Goal: Task Accomplishment & Management: Complete application form

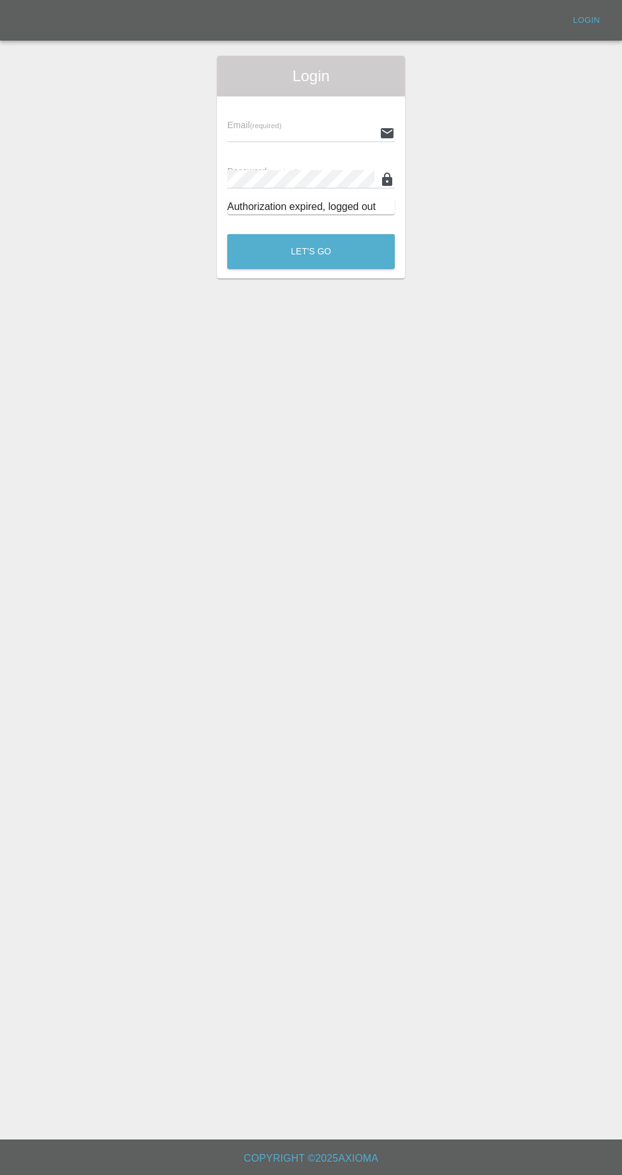
click at [280, 133] on input "text" at bounding box center [300, 133] width 147 height 18
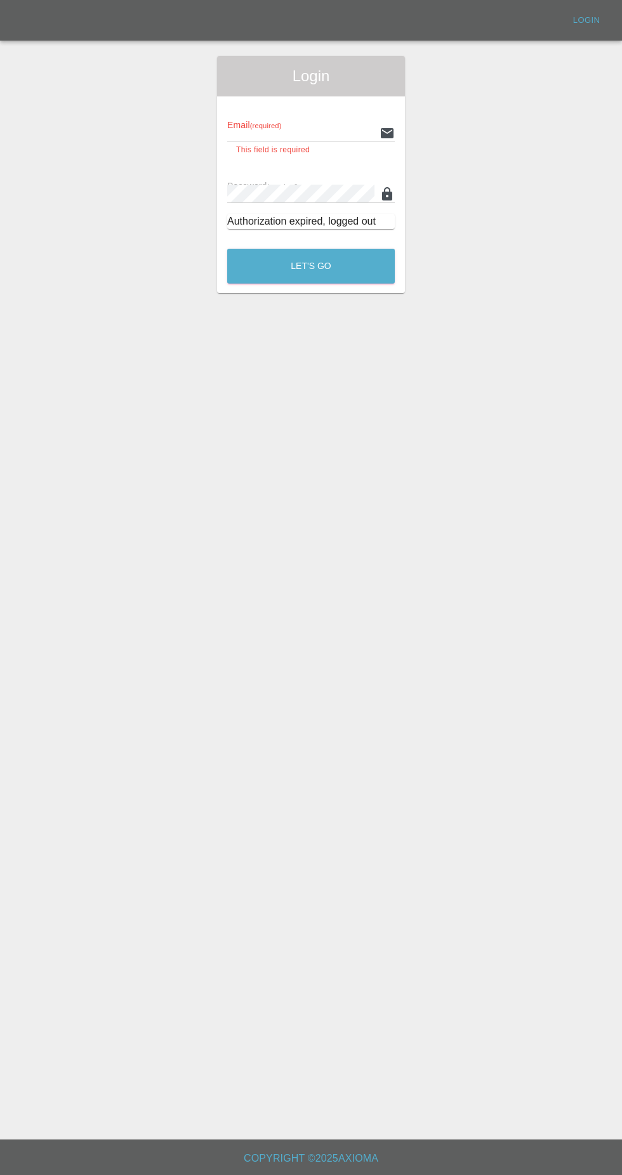
type input "[EMAIL_ADDRESS][DOMAIN_NAME]"
click at [227, 249] on button "Let's Go" at bounding box center [310, 266] width 167 height 35
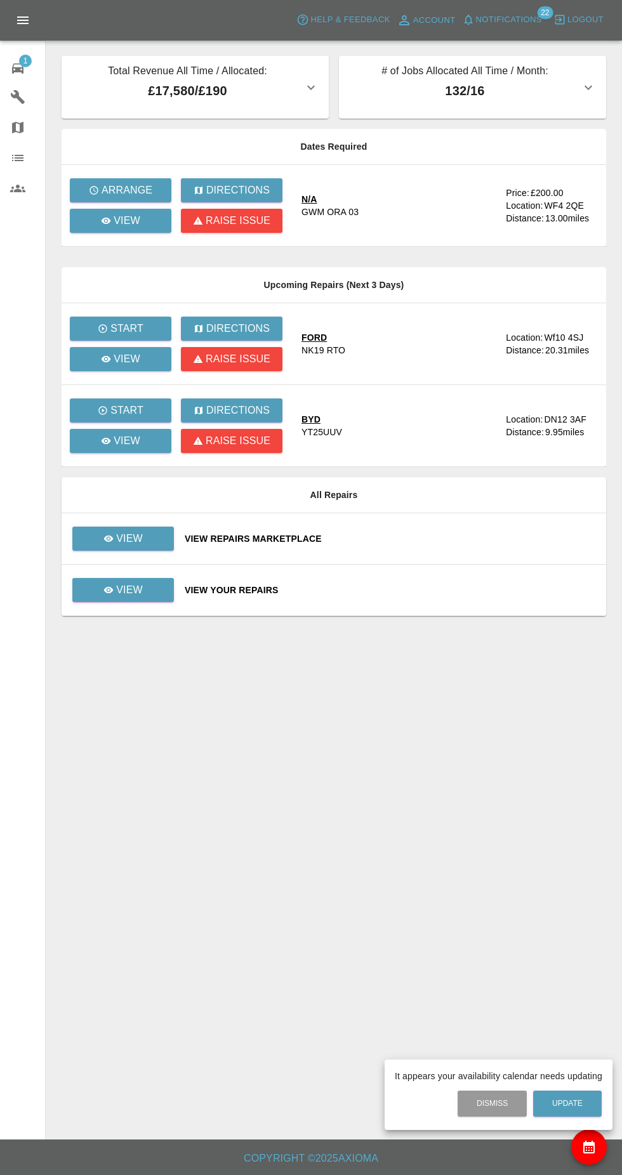
click at [103, 220] on div at bounding box center [311, 587] width 622 height 1175
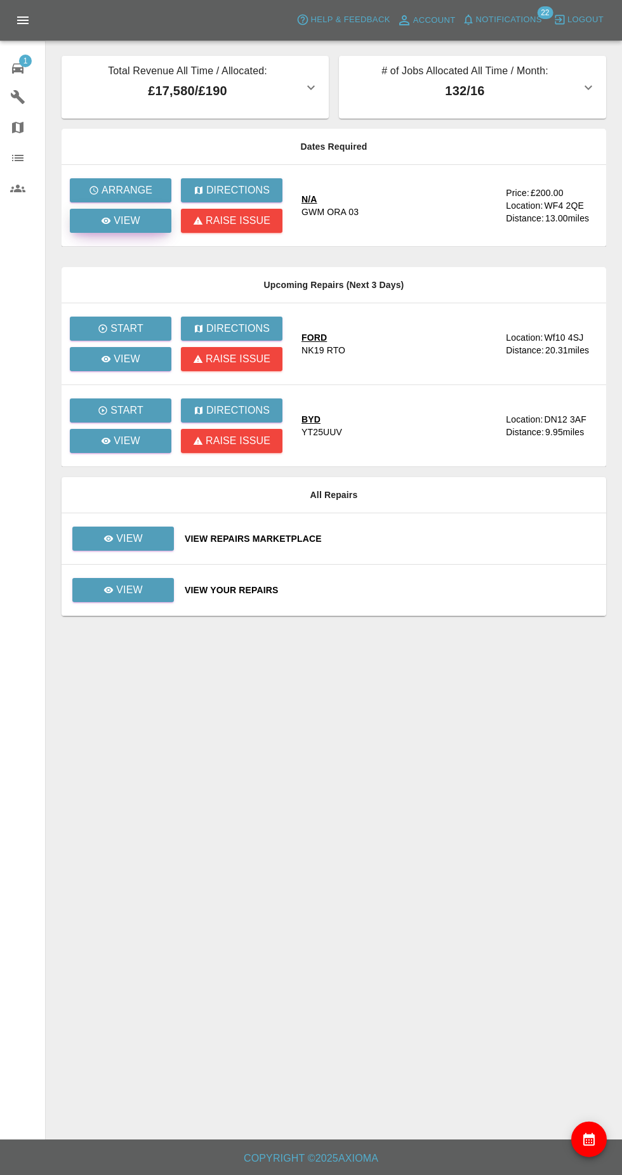
click at [107, 221] on icon at bounding box center [106, 221] width 10 height 6
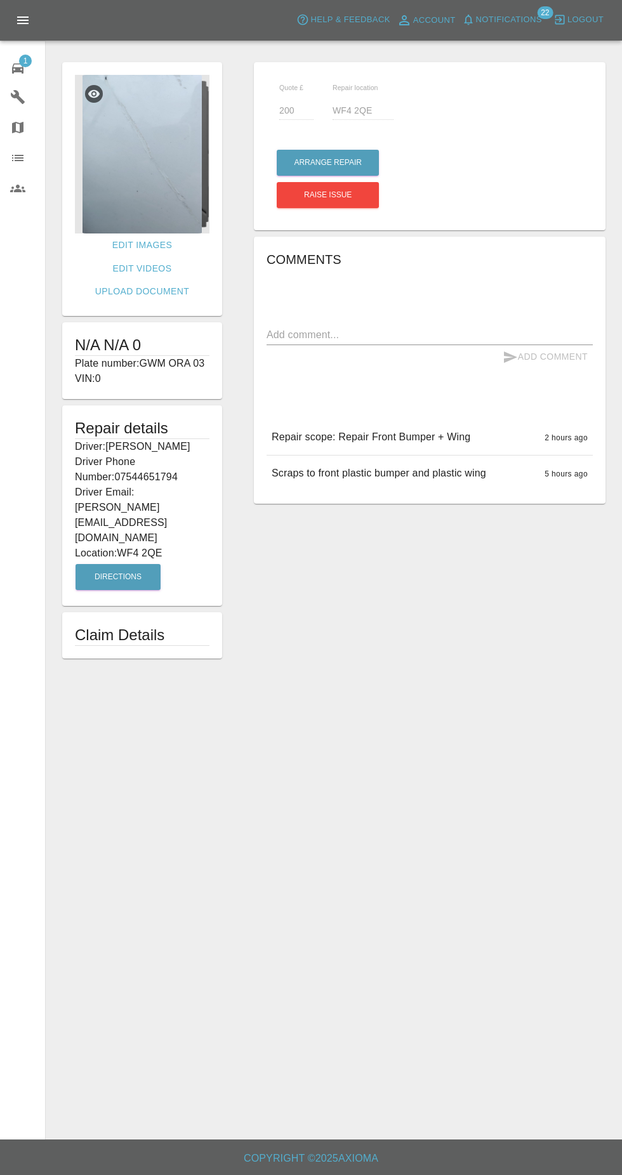
click at [131, 197] on img at bounding box center [142, 154] width 134 height 159
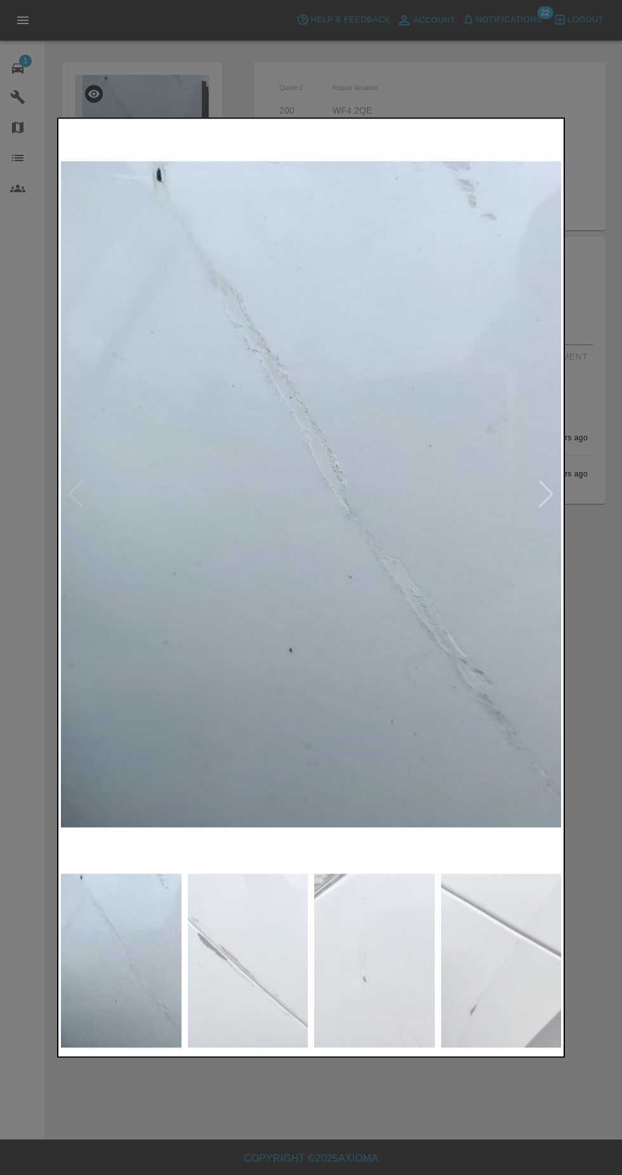
click at [254, 962] on img at bounding box center [248, 960] width 121 height 174
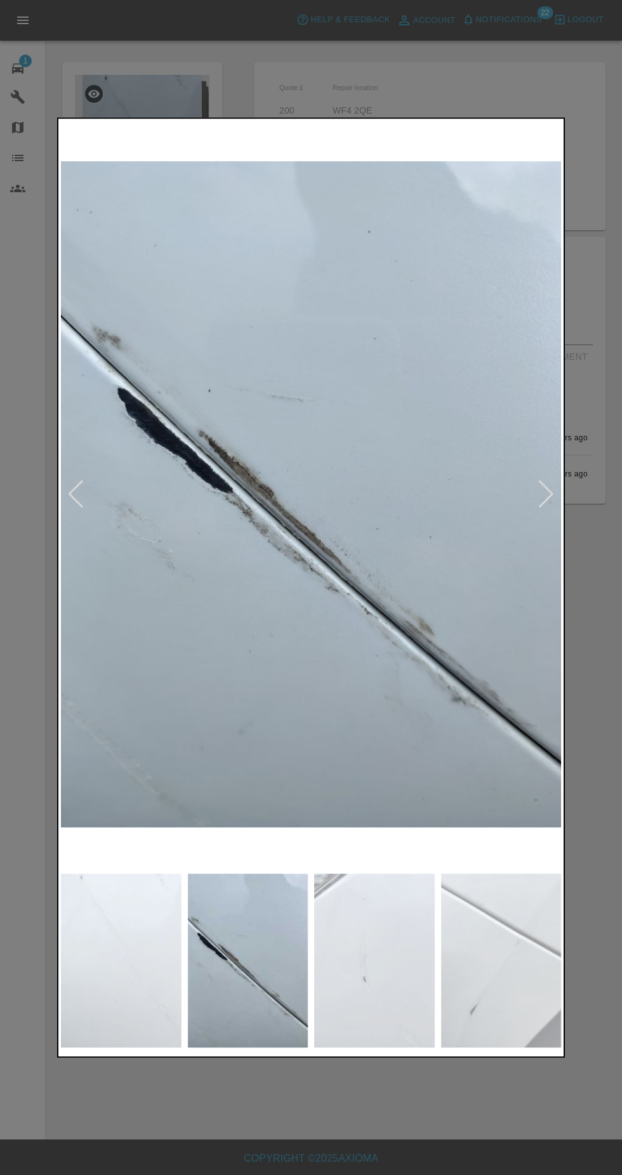
click at [348, 956] on img at bounding box center [374, 960] width 121 height 174
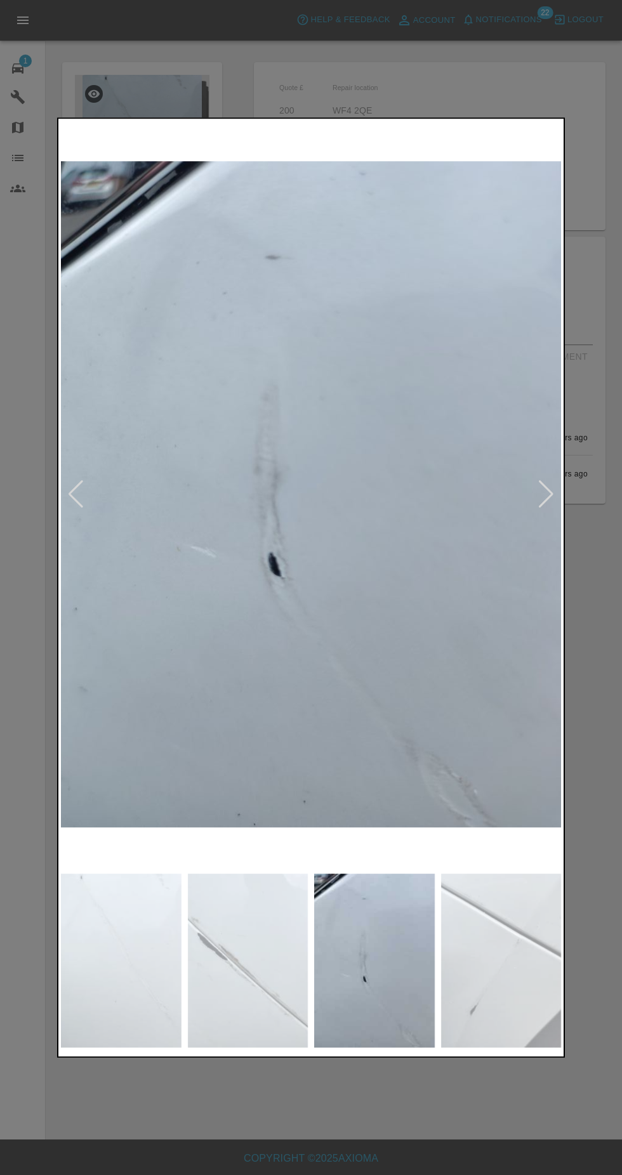
click at [420, 946] on img at bounding box center [374, 960] width 121 height 174
click at [511, 943] on img at bounding box center [501, 960] width 121 height 174
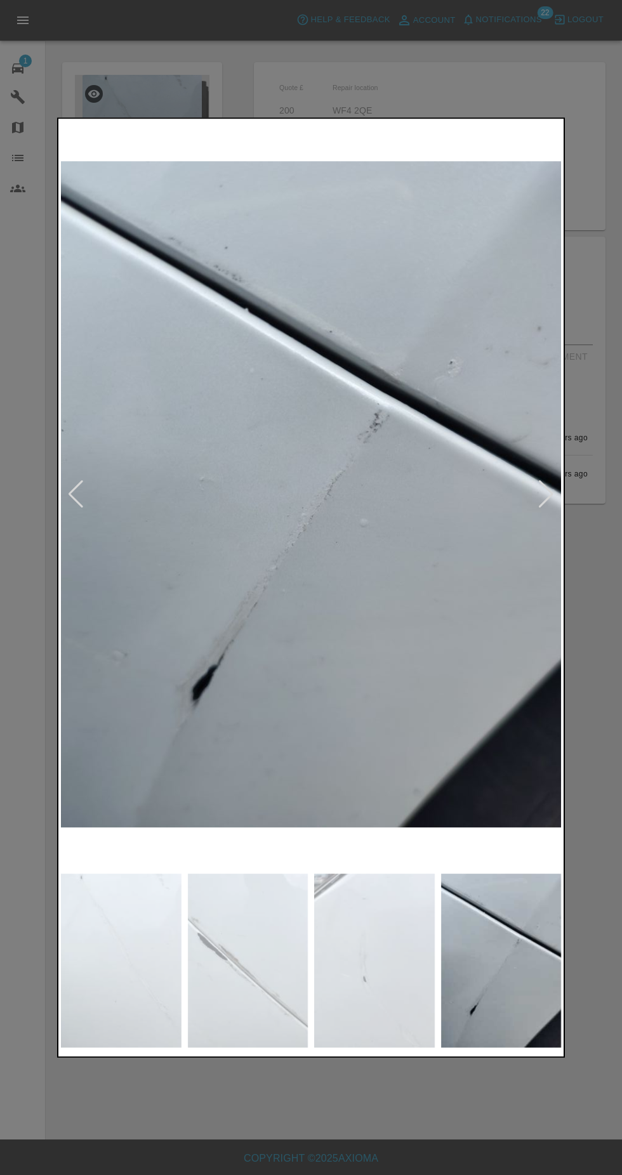
click at [596, 630] on div at bounding box center [311, 587] width 622 height 1175
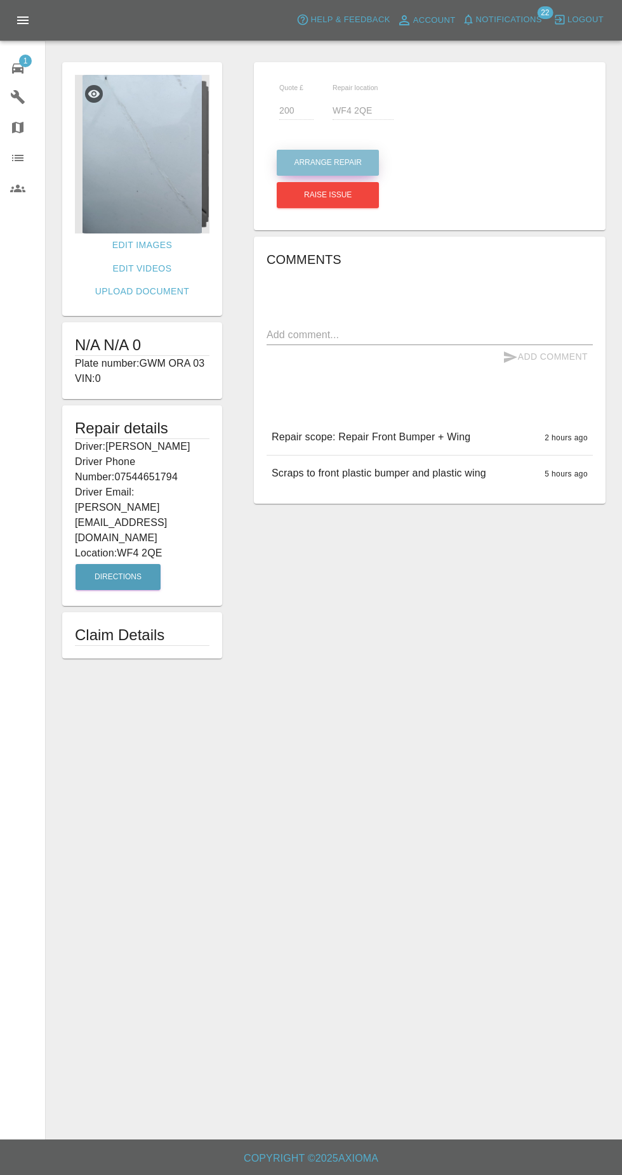
click at [322, 162] on button "Arrange Repair" at bounding box center [328, 163] width 102 height 26
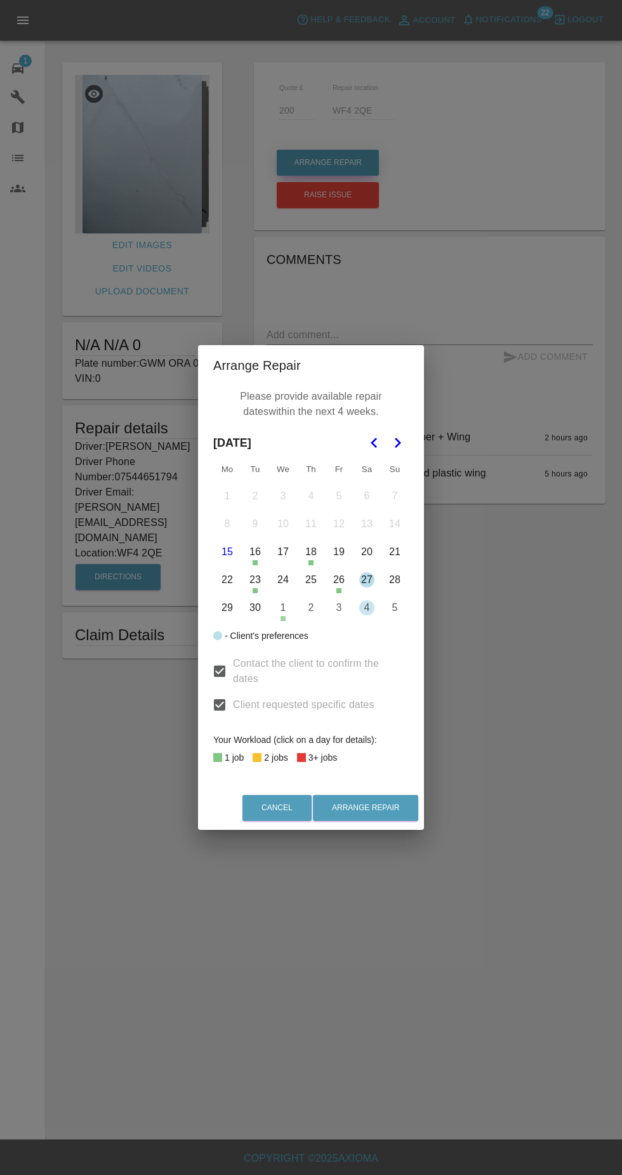
scroll to position [7, 0]
click at [366, 584] on button "27" at bounding box center [366, 579] width 27 height 27
click at [367, 580] on button "27" at bounding box center [366, 579] width 27 height 27
click at [367, 608] on button "4" at bounding box center [366, 607] width 27 height 27
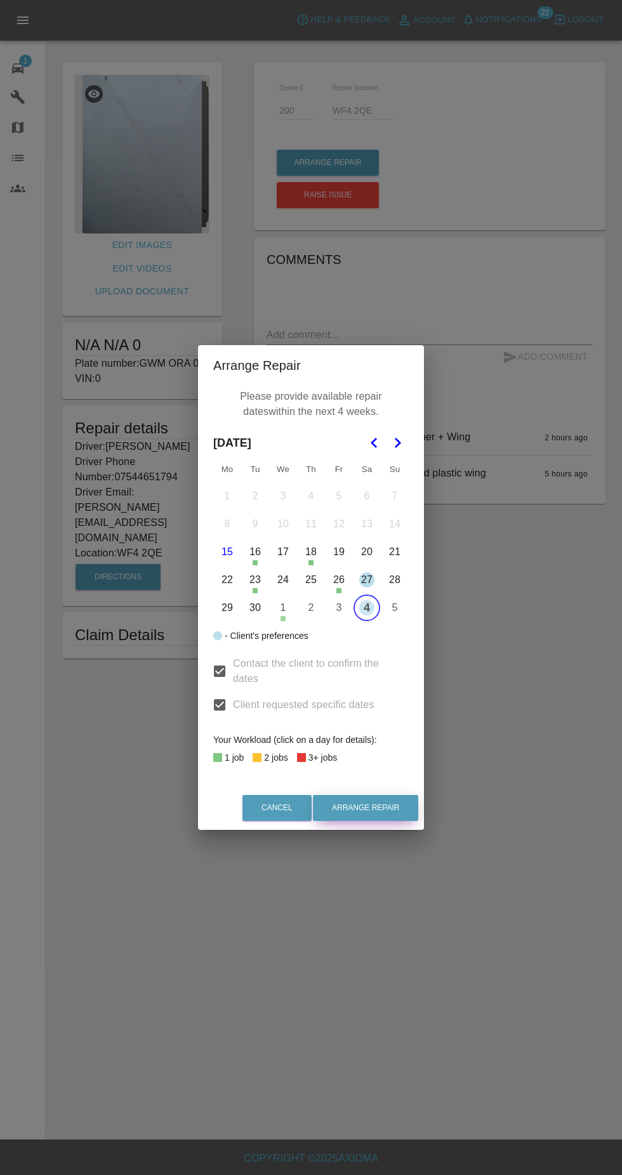
click at [385, 810] on button "Arrange Repair" at bounding box center [365, 808] width 105 height 26
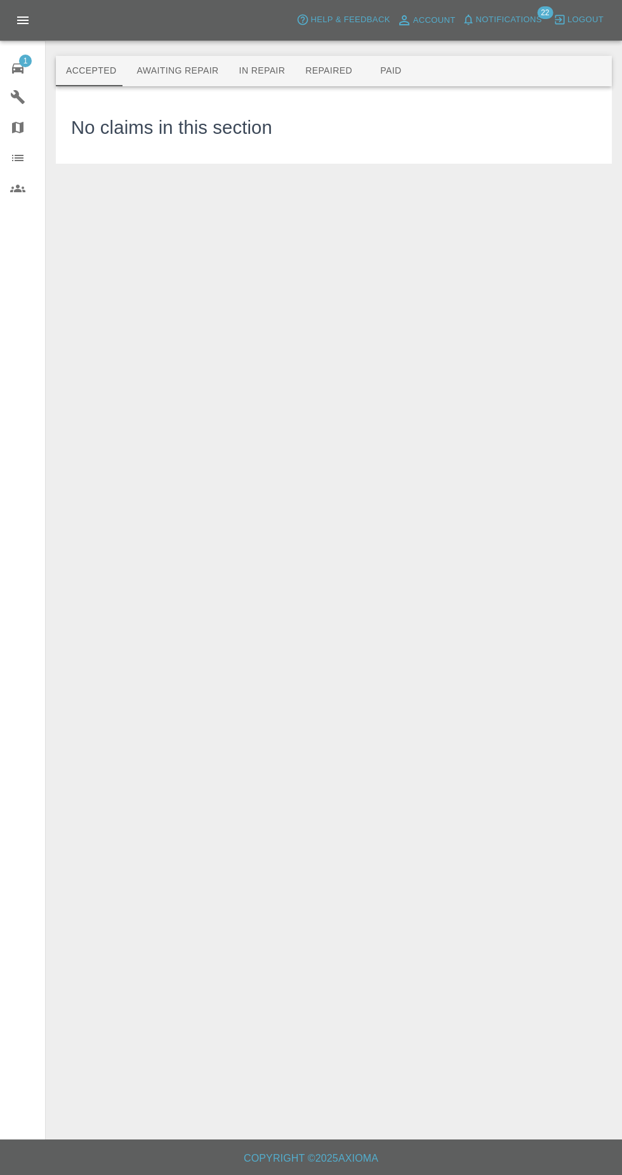
scroll to position [10, 0]
